Goal: Task Accomplishment & Management: Use online tool/utility

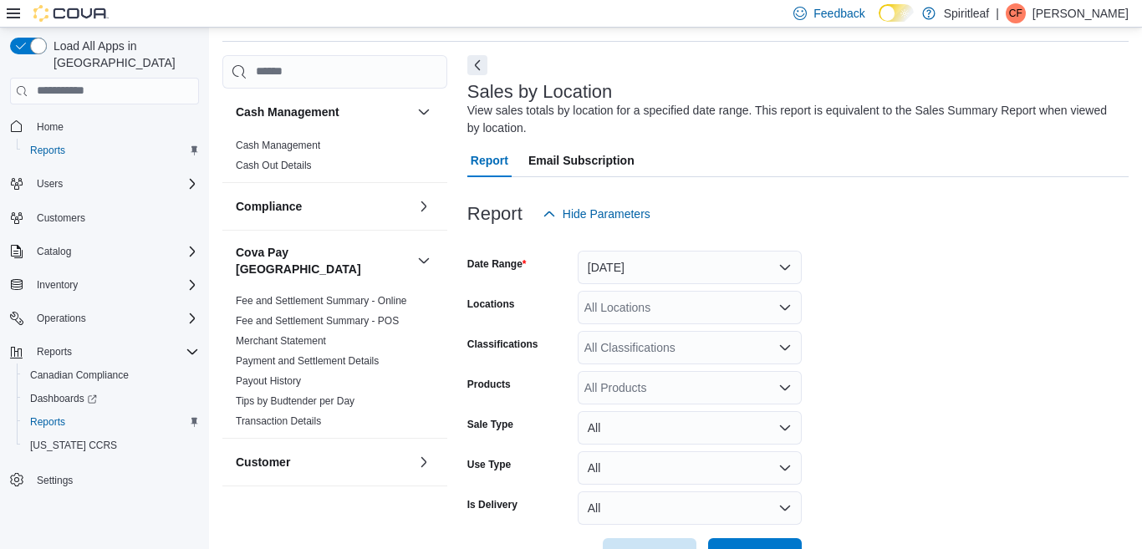
scroll to position [56, 0]
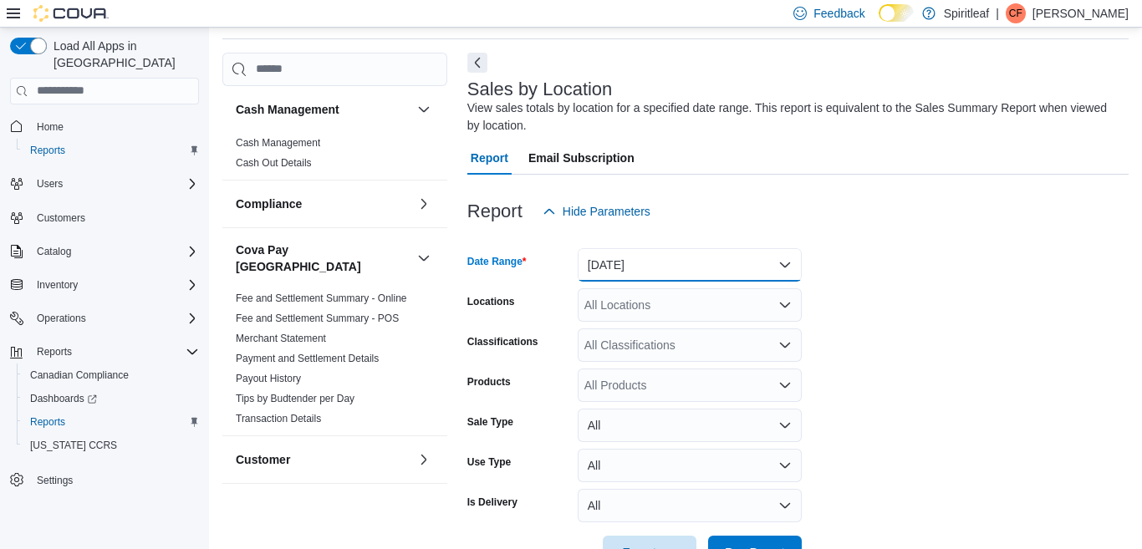
click at [786, 263] on button "[DATE]" at bounding box center [690, 264] width 224 height 33
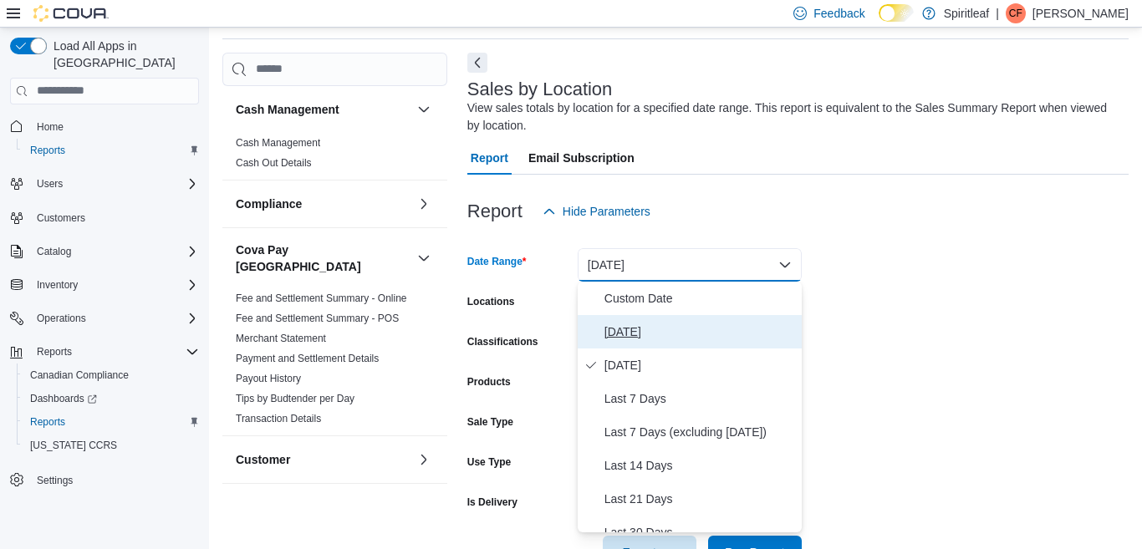
click at [628, 327] on span "[DATE]" at bounding box center [700, 332] width 191 height 20
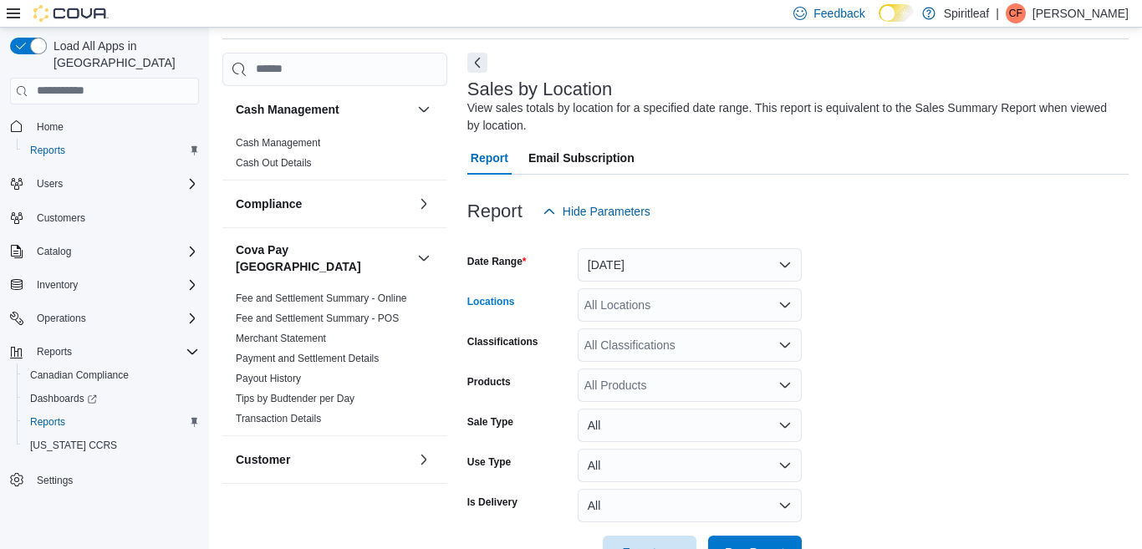
click at [784, 302] on icon "Open list of options" at bounding box center [785, 305] width 13 height 13
type input "***"
click at [698, 333] on span "300 - Moose Jaw" at bounding box center [683, 333] width 89 height 17
click at [1044, 369] on form "Date Range [DATE] Locations 300 - Moose Jaw Classifications All Classifications…" at bounding box center [799, 398] width 662 height 341
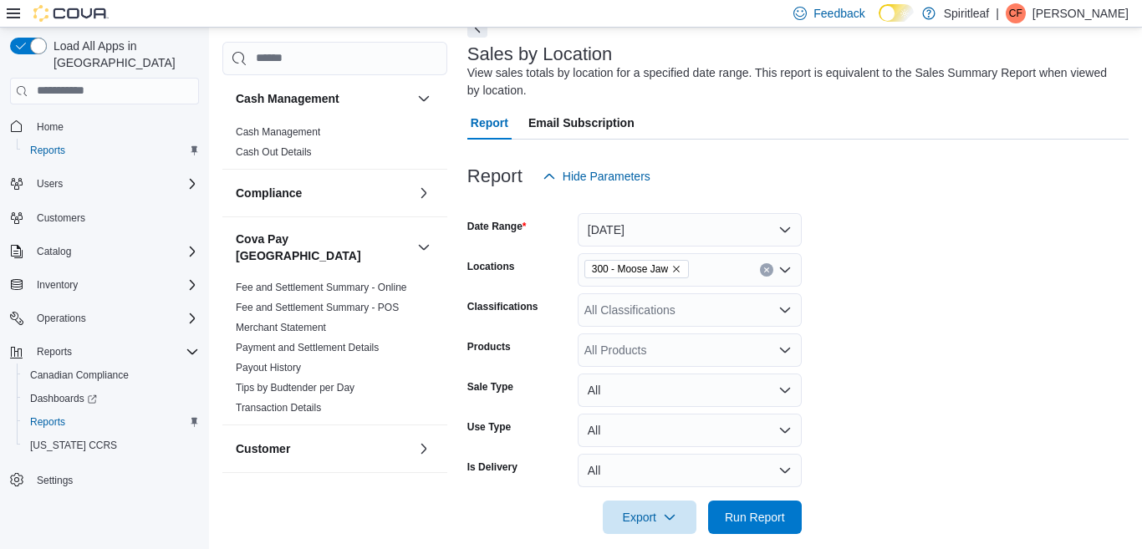
scroll to position [110, 0]
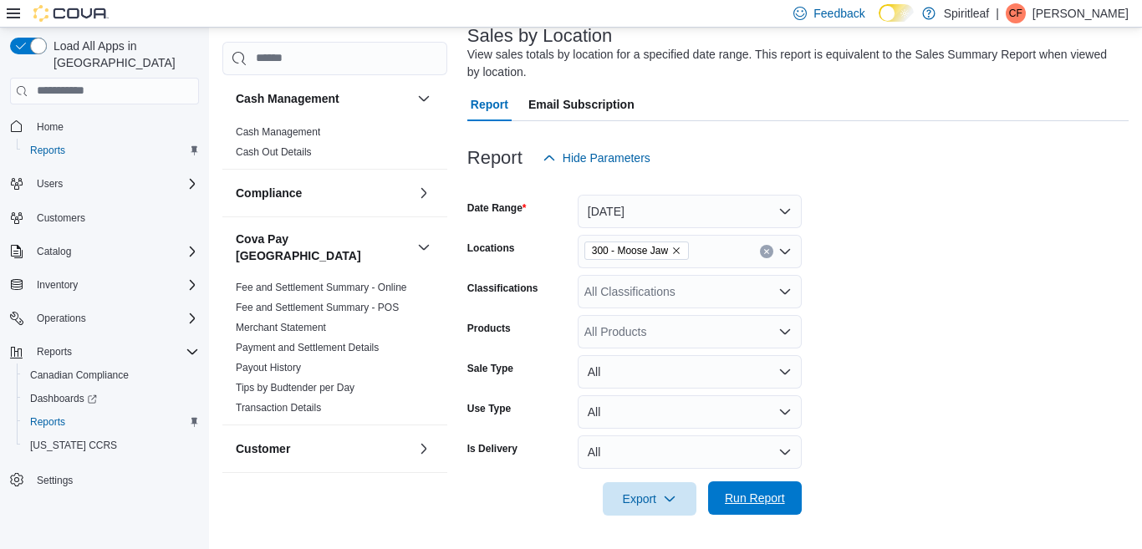
click at [752, 498] on span "Run Report" at bounding box center [755, 498] width 60 height 17
